Goal: Task Accomplishment & Management: Manage account settings

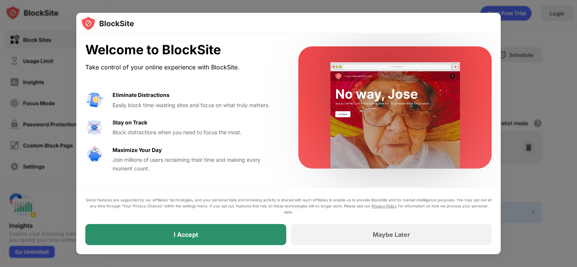
click at [216, 231] on div "I Accept" at bounding box center [185, 234] width 201 height 21
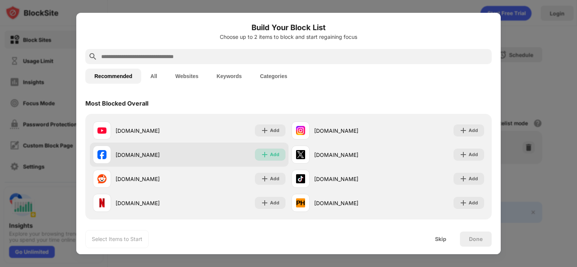
click at [264, 154] on img at bounding box center [265, 155] width 8 height 8
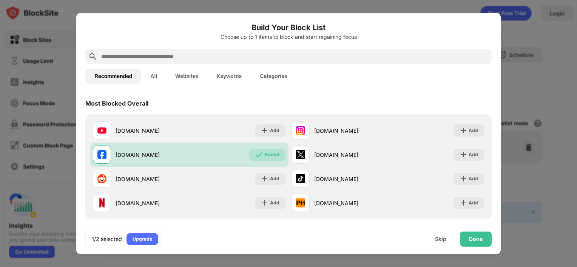
click at [478, 231] on div "1/2 selected Upgrade Skip Done" at bounding box center [288, 239] width 424 height 30
click at [477, 241] on div "Done" at bounding box center [476, 239] width 14 height 6
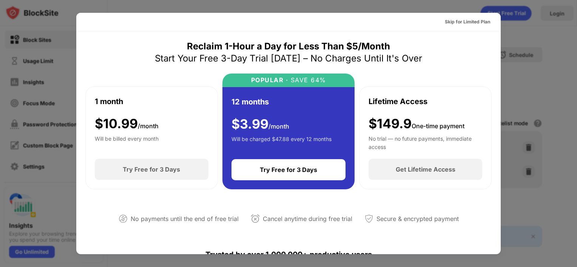
click at [512, 200] on div at bounding box center [288, 133] width 577 height 267
click at [472, 20] on div "Skip for Limited Plan" at bounding box center [466, 22] width 45 height 8
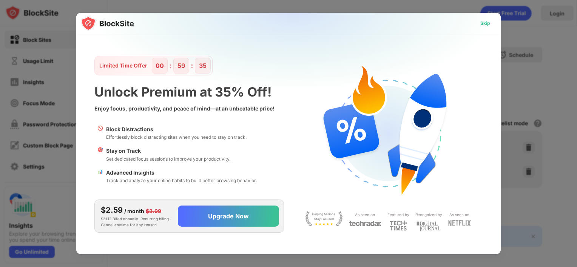
click at [481, 22] on div "Skip" at bounding box center [485, 24] width 10 height 8
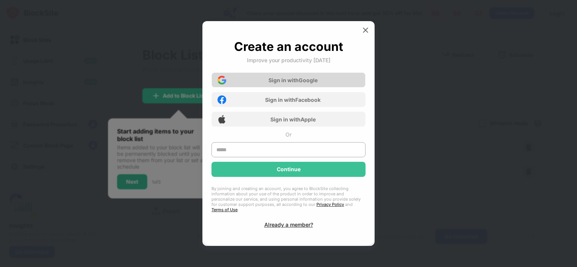
click at [308, 82] on div "Sign in with Google" at bounding box center [292, 80] width 49 height 6
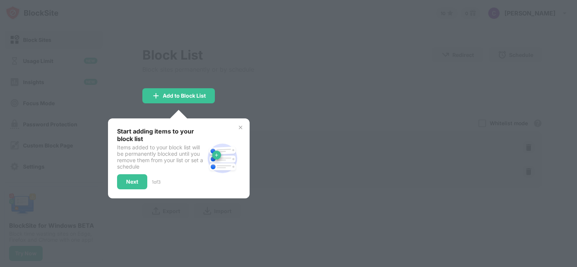
click at [240, 128] on img at bounding box center [240, 128] width 6 height 6
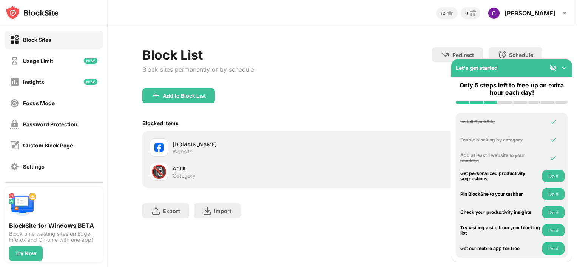
click at [564, 69] on img at bounding box center [564, 68] width 8 height 8
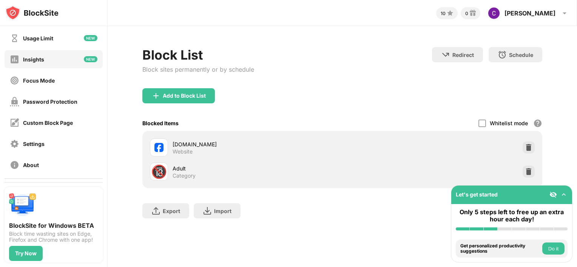
scroll to position [23, 0]
click at [61, 107] on div "Password Protection" at bounding box center [54, 101] width 98 height 18
